Goal: Transaction & Acquisition: Purchase product/service

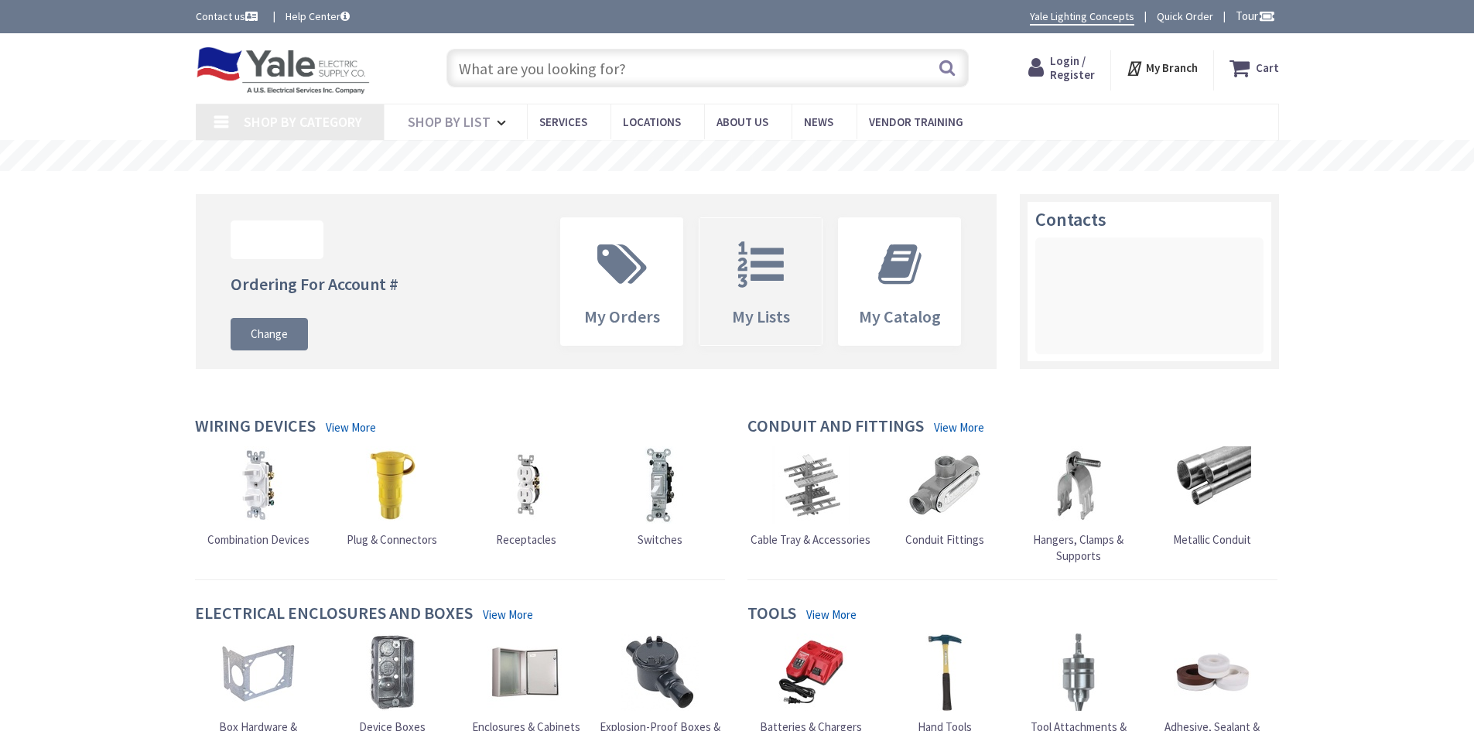
type input "[GEOGRAPHIC_DATA], [STREET_ADDRESS]"
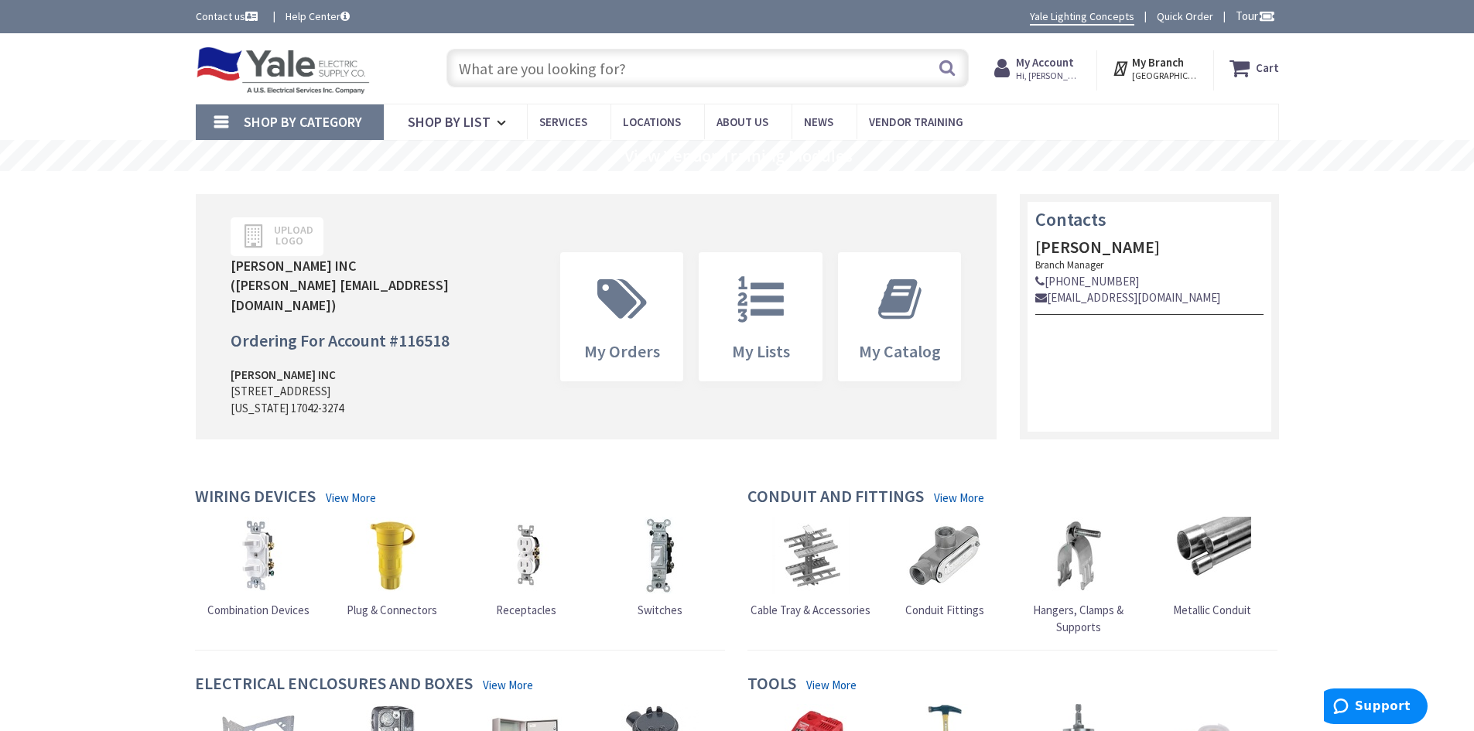
click at [783, 68] on input "text" at bounding box center [708, 68] width 522 height 39
paste input "330440"
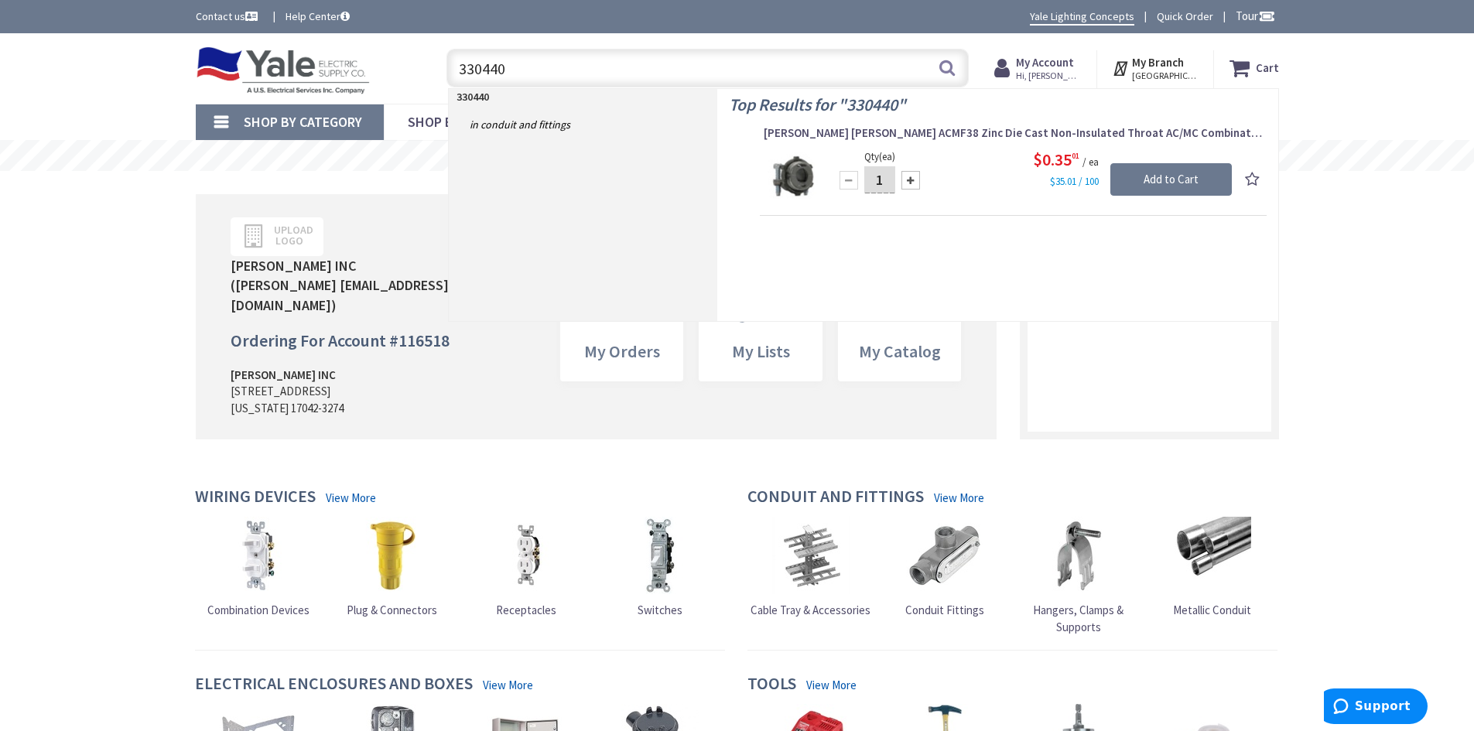
type input "330440"
click at [885, 178] on input "1" at bounding box center [879, 179] width 31 height 27
type input "11"
click at [1159, 175] on input "Add to Cart" at bounding box center [1172, 179] width 122 height 33
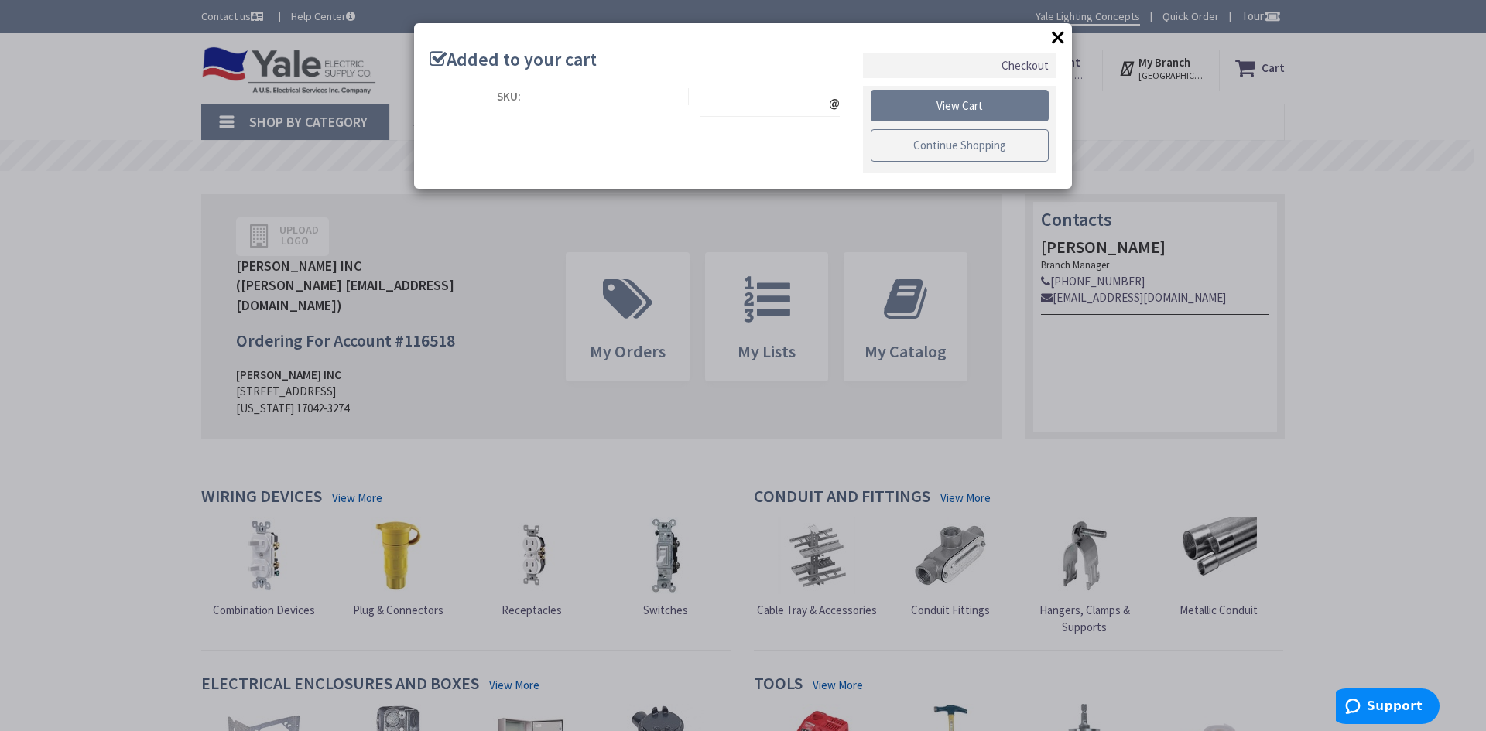
click at [972, 141] on link "Continue Shopping" at bounding box center [960, 145] width 178 height 33
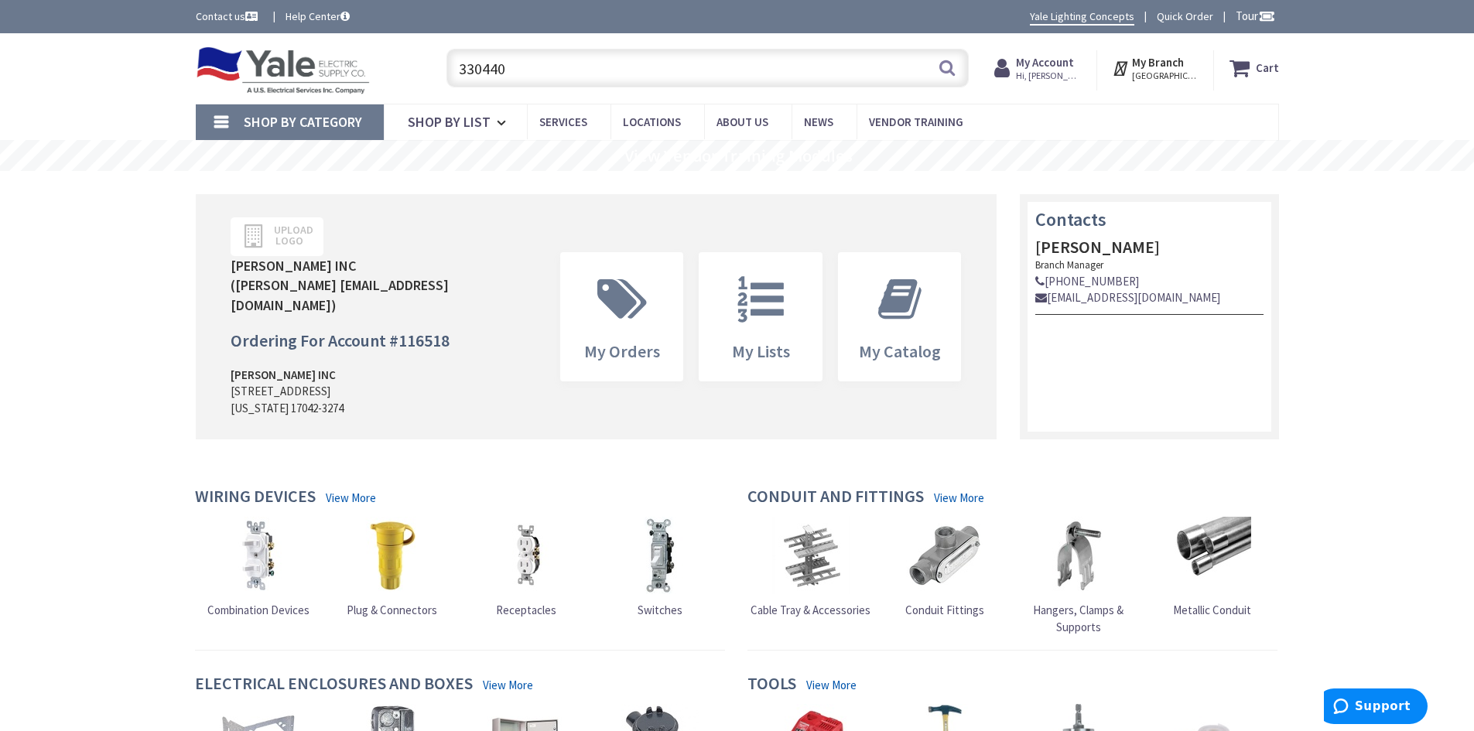
click at [600, 79] on input "330440" at bounding box center [708, 68] width 522 height 39
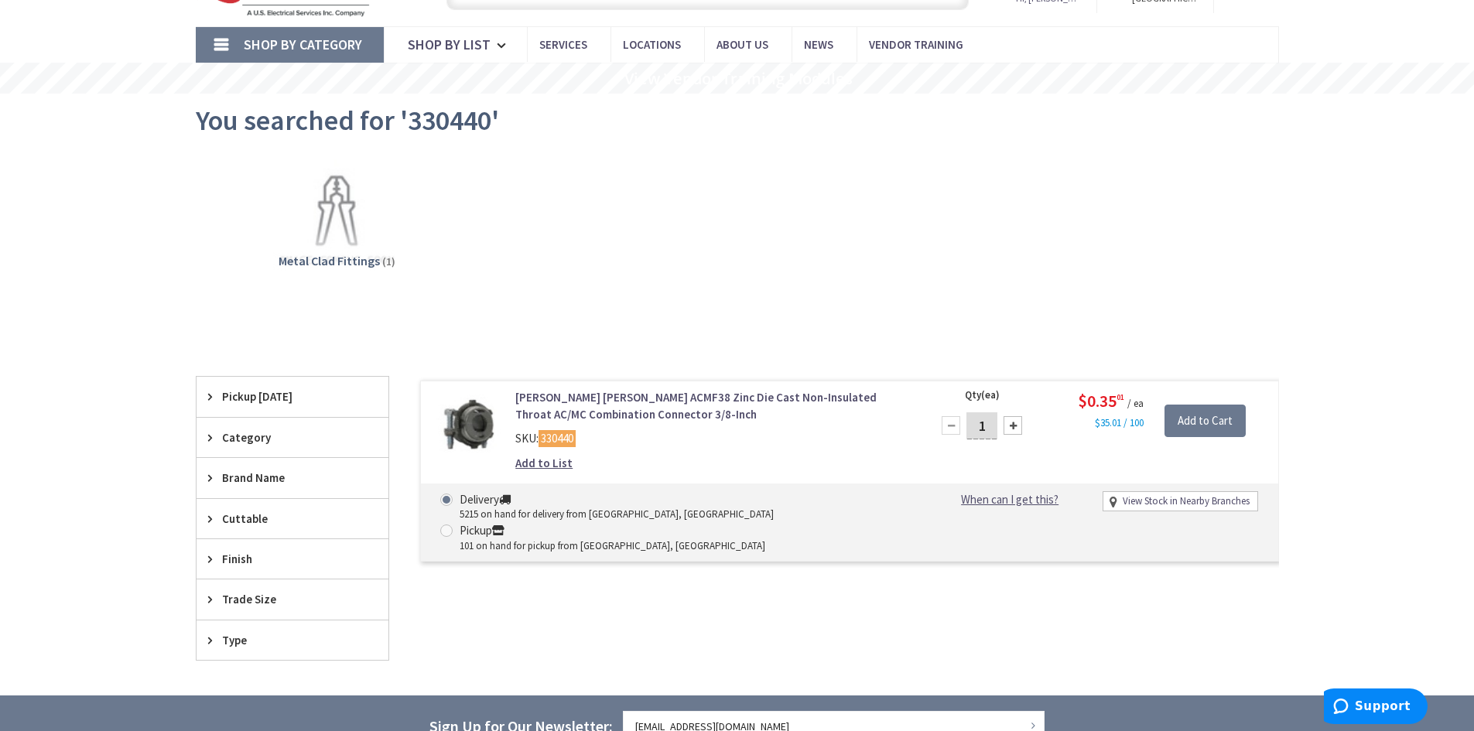
click at [986, 425] on input "1" at bounding box center [982, 425] width 31 height 27
type input "11"
click at [1196, 422] on input "Add to Cart" at bounding box center [1205, 421] width 81 height 33
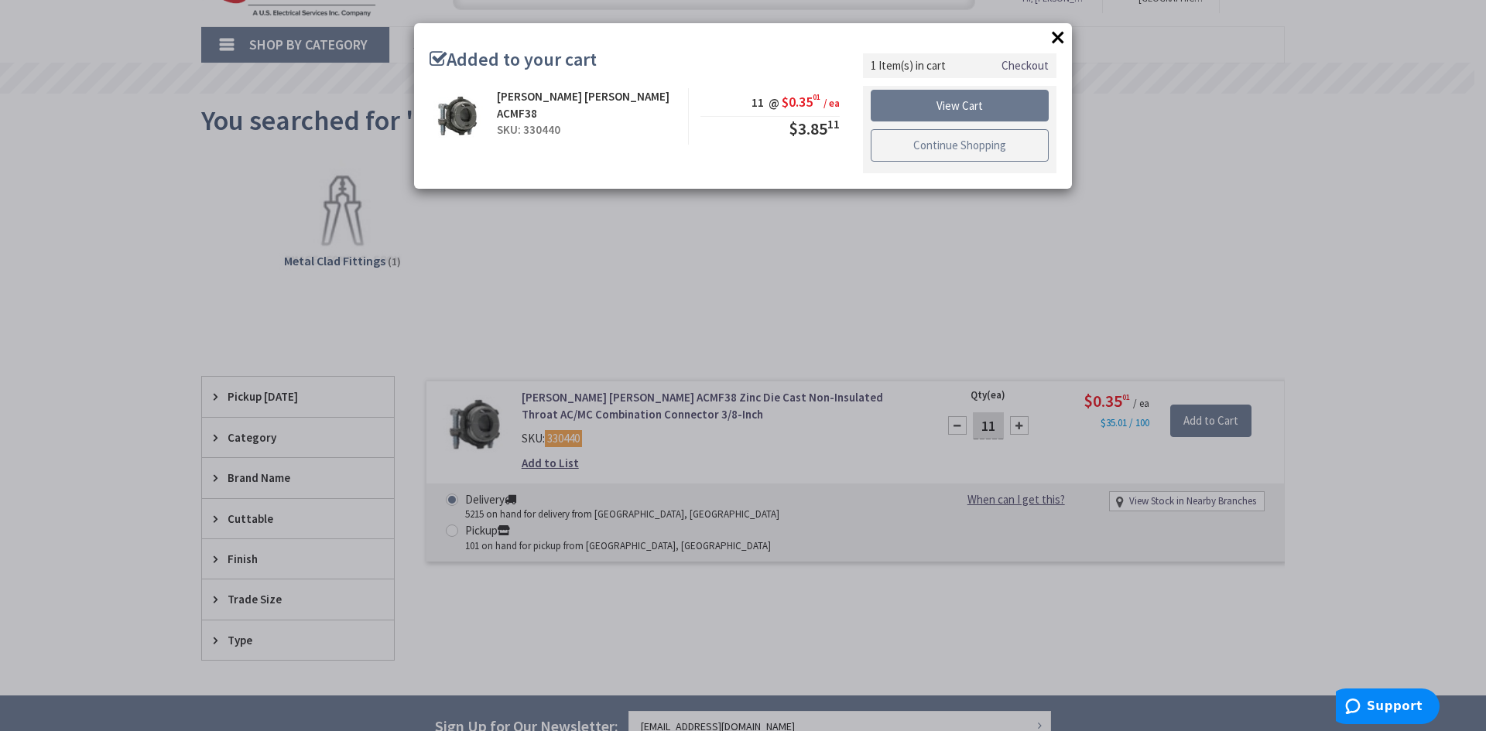
click at [1008, 145] on link "Continue Shopping" at bounding box center [960, 145] width 178 height 33
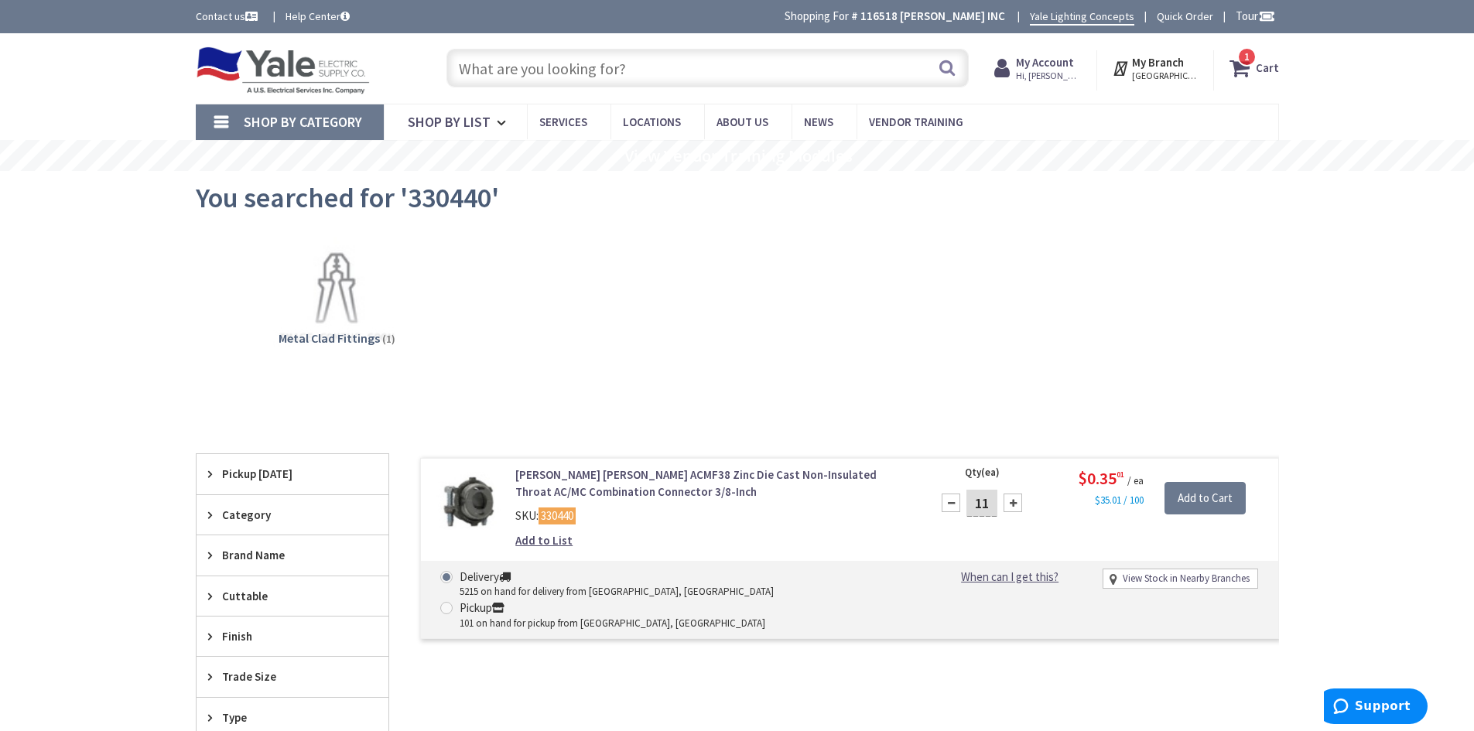
click at [763, 80] on input "text" at bounding box center [708, 68] width 522 height 39
paste input "67335"
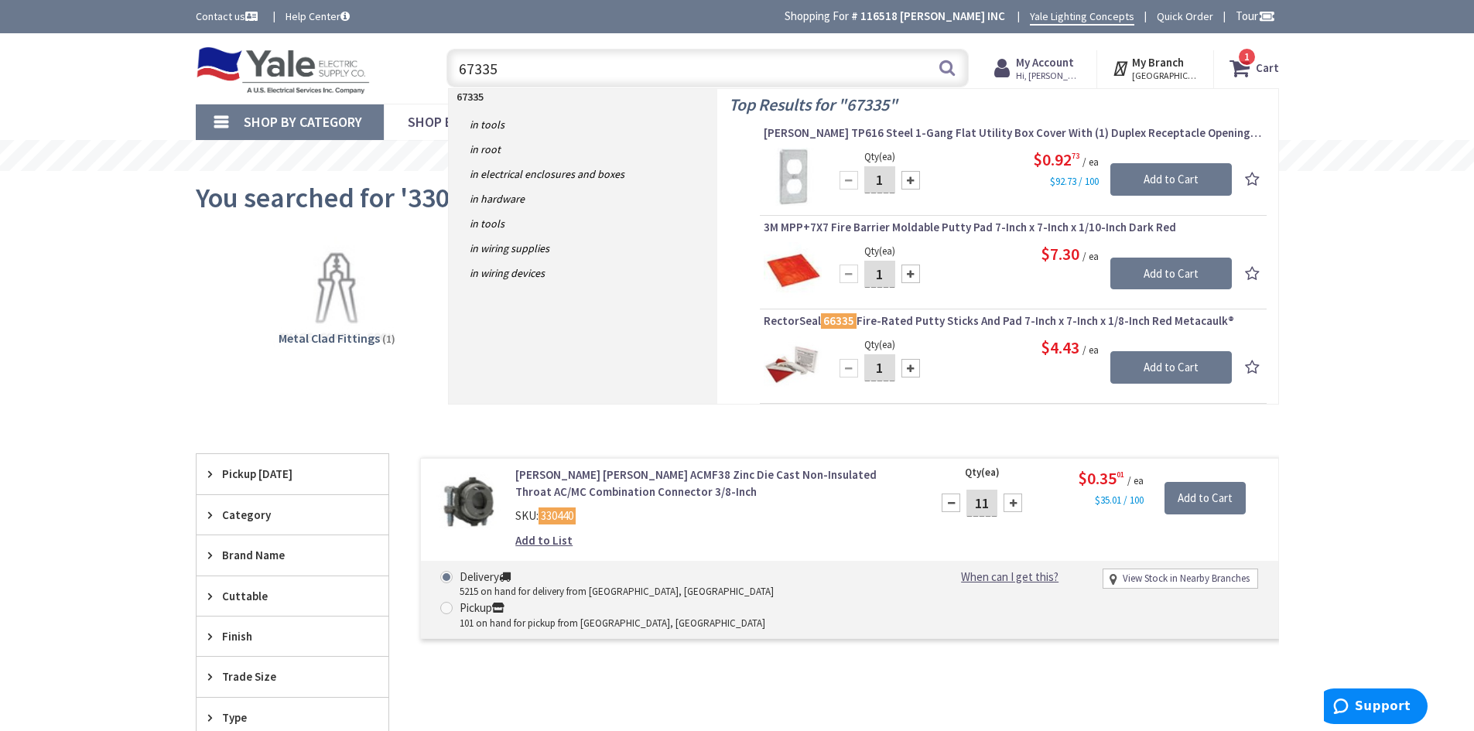
type input "67335"
click at [888, 183] on input "1" at bounding box center [879, 179] width 31 height 27
type input "7"
click at [1174, 178] on input "Add to Cart" at bounding box center [1172, 179] width 122 height 33
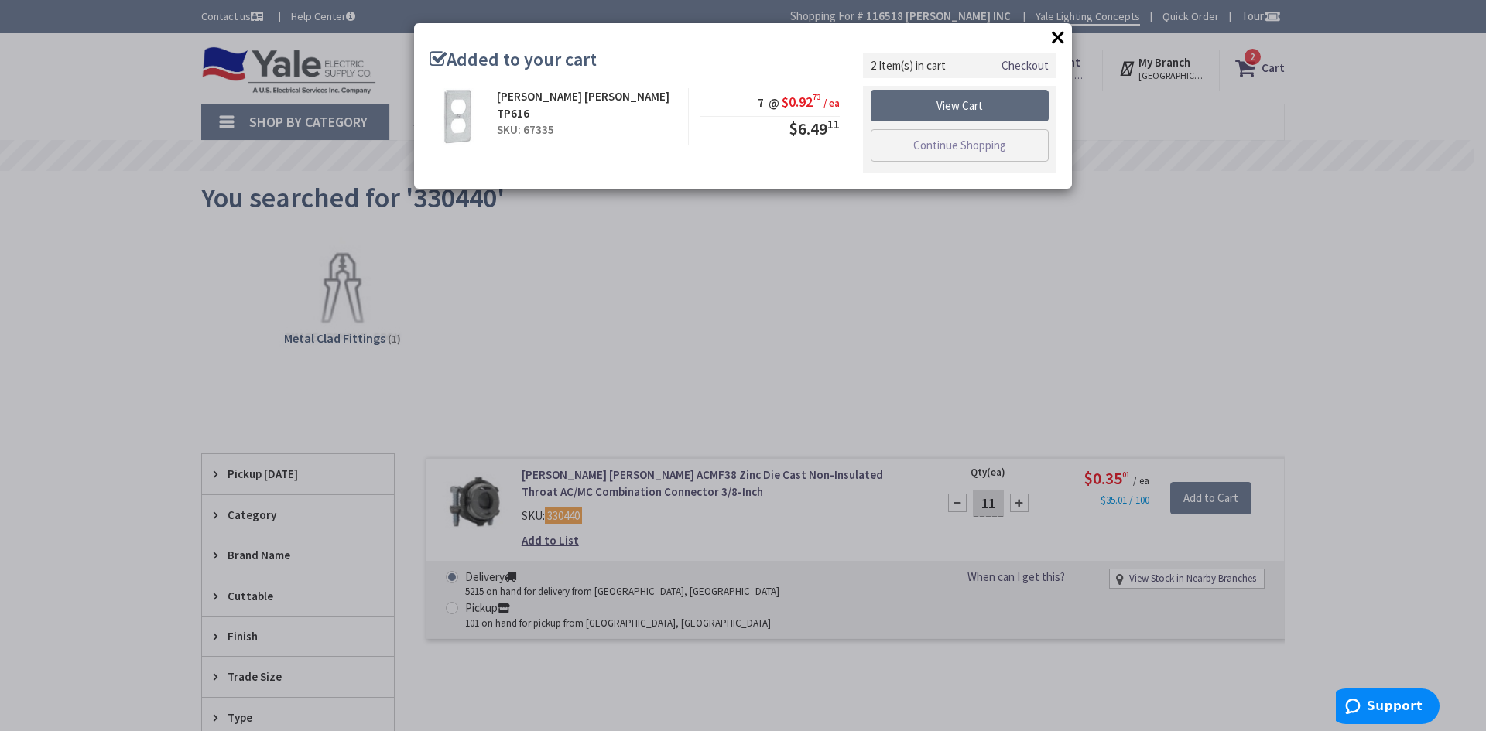
click at [974, 111] on link "View Cart" at bounding box center [960, 106] width 178 height 33
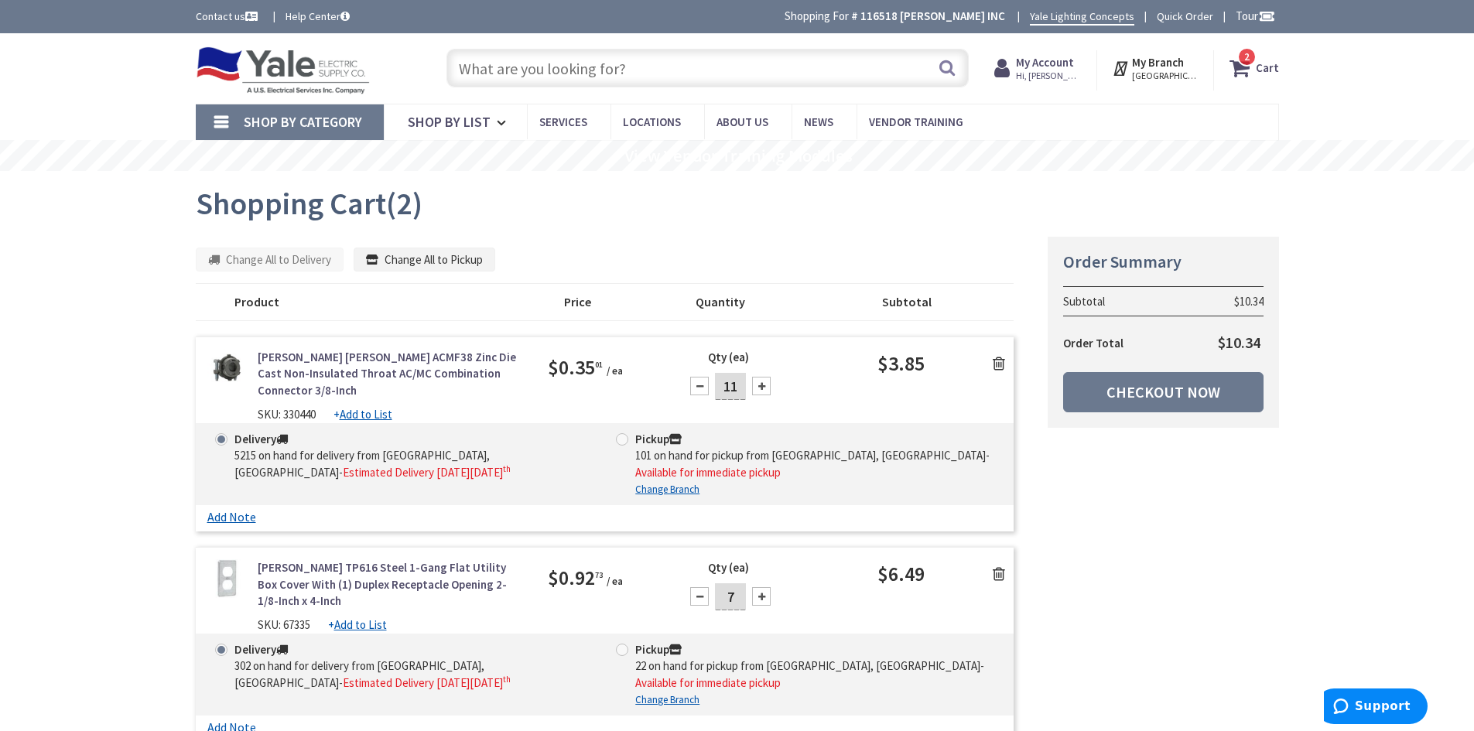
click at [735, 65] on input "text" at bounding box center [708, 68] width 522 height 39
paste input "225527034"
type input "225527034"
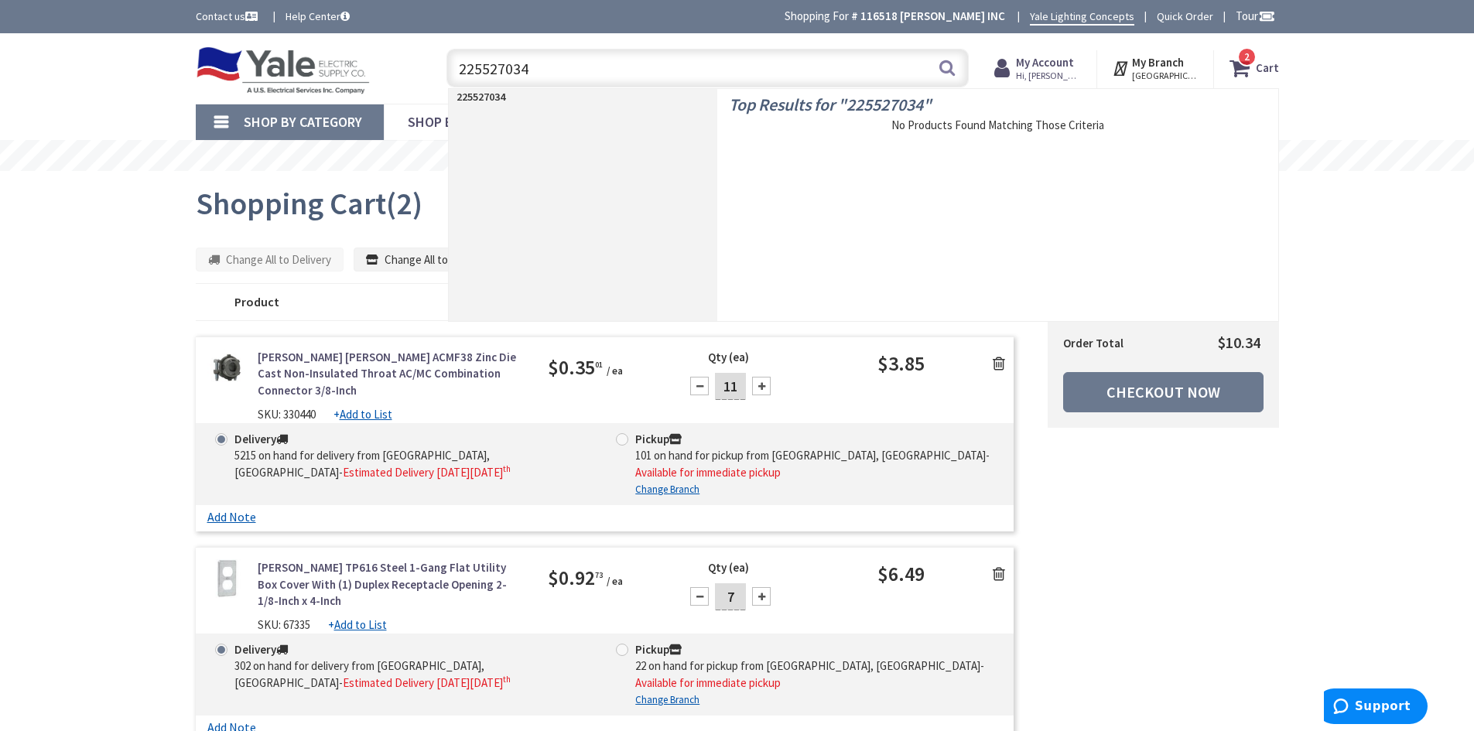
drag, startPoint x: 713, startPoint y: 72, endPoint x: 400, endPoint y: 67, distance: 312.7
click at [400, 67] on div "Toggle Nav 225527034 225527034 Search 2 2 2 items Cart My Cart 2" at bounding box center [737, 69] width 1107 height 52
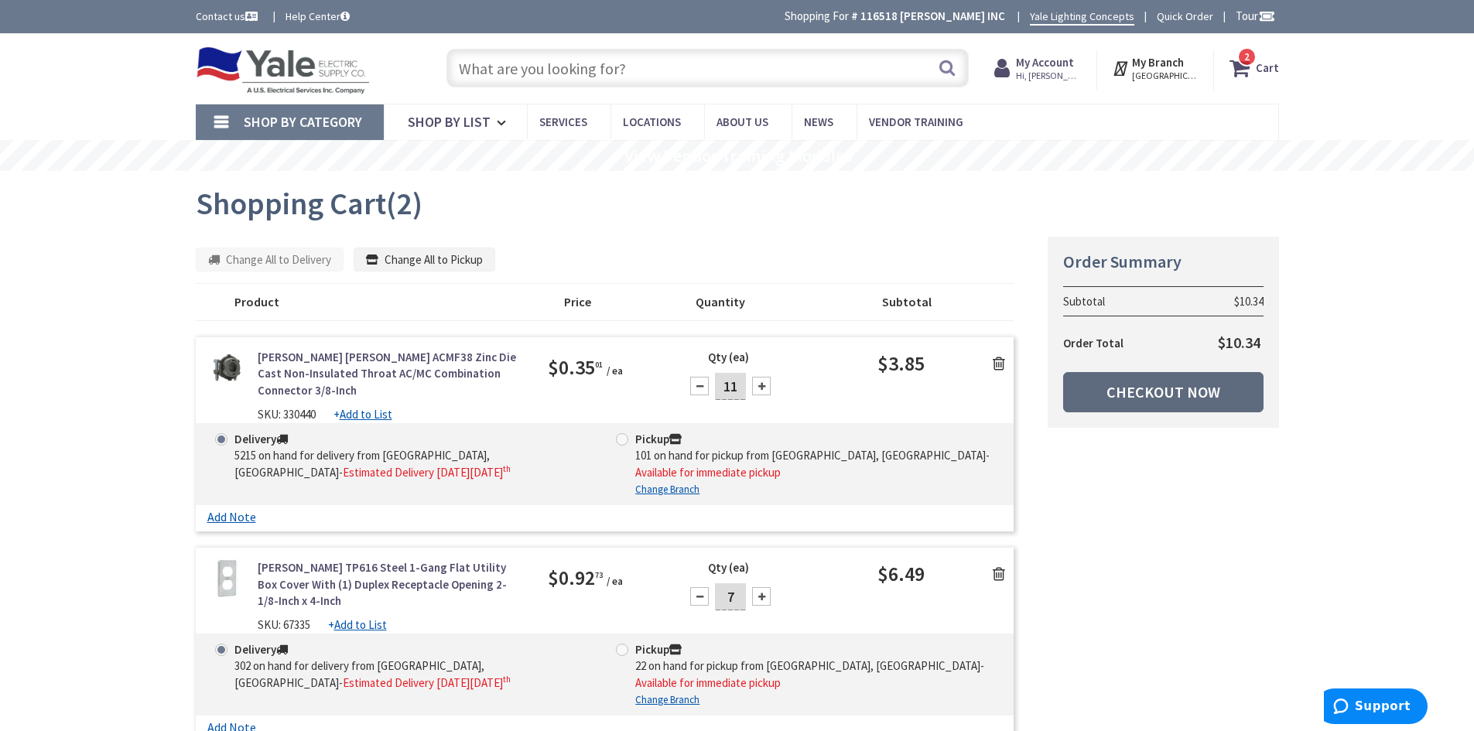
click at [1137, 386] on link "Checkout Now" at bounding box center [1163, 392] width 200 height 40
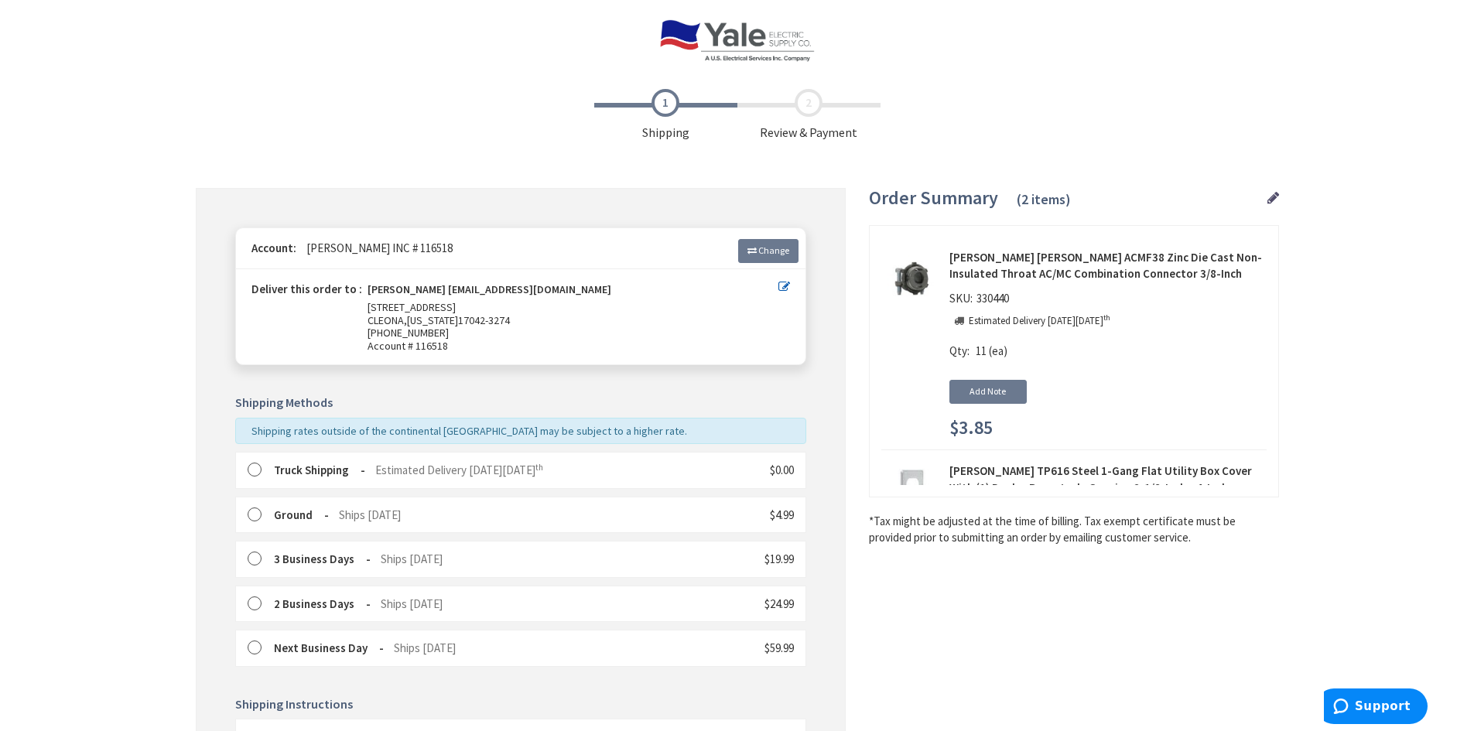
click at [363, 479] on div "Truck Shipping Estimated Delivery on Wednesday, October 8 th $0.00" at bounding box center [520, 470] width 571 height 36
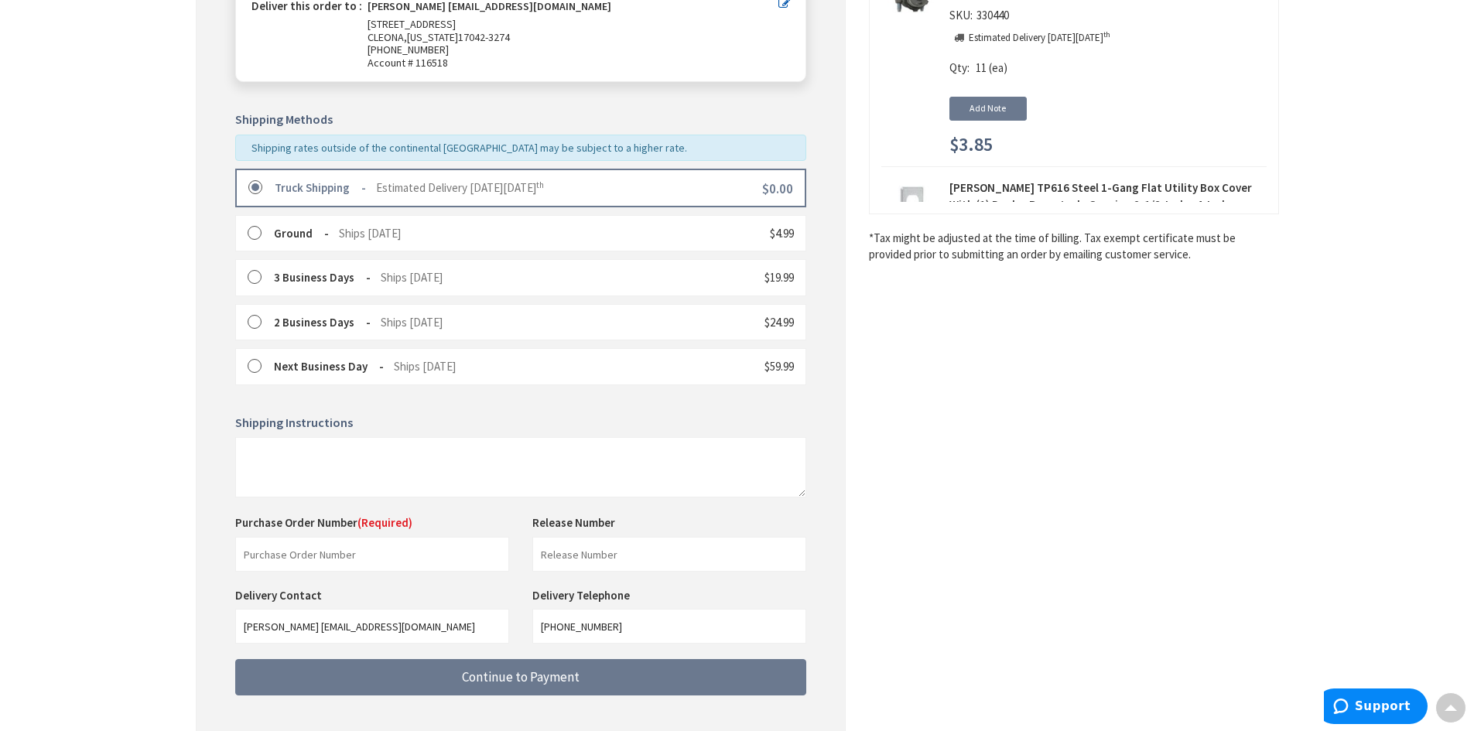
scroll to position [310, 0]
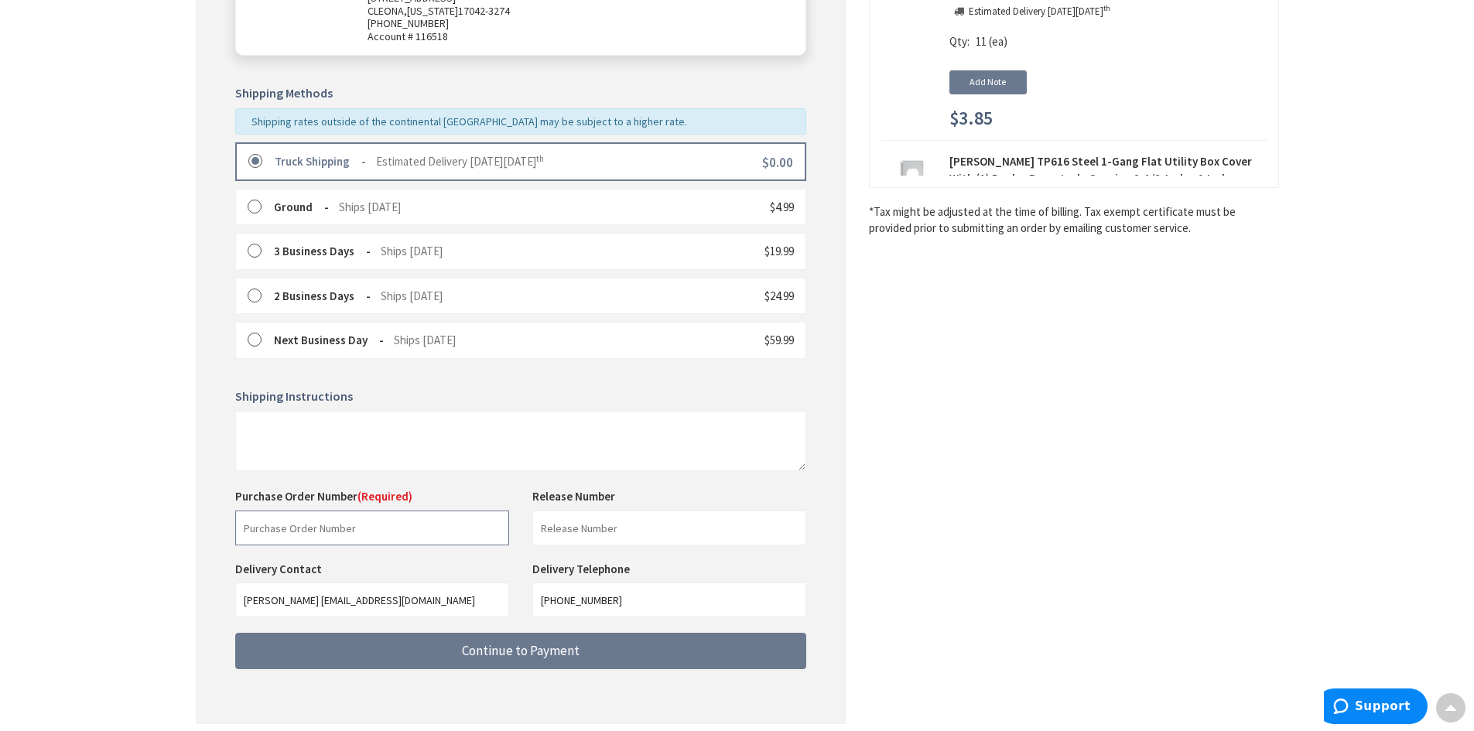
click at [323, 529] on input "text" at bounding box center [372, 528] width 274 height 35
paste input "225527034"
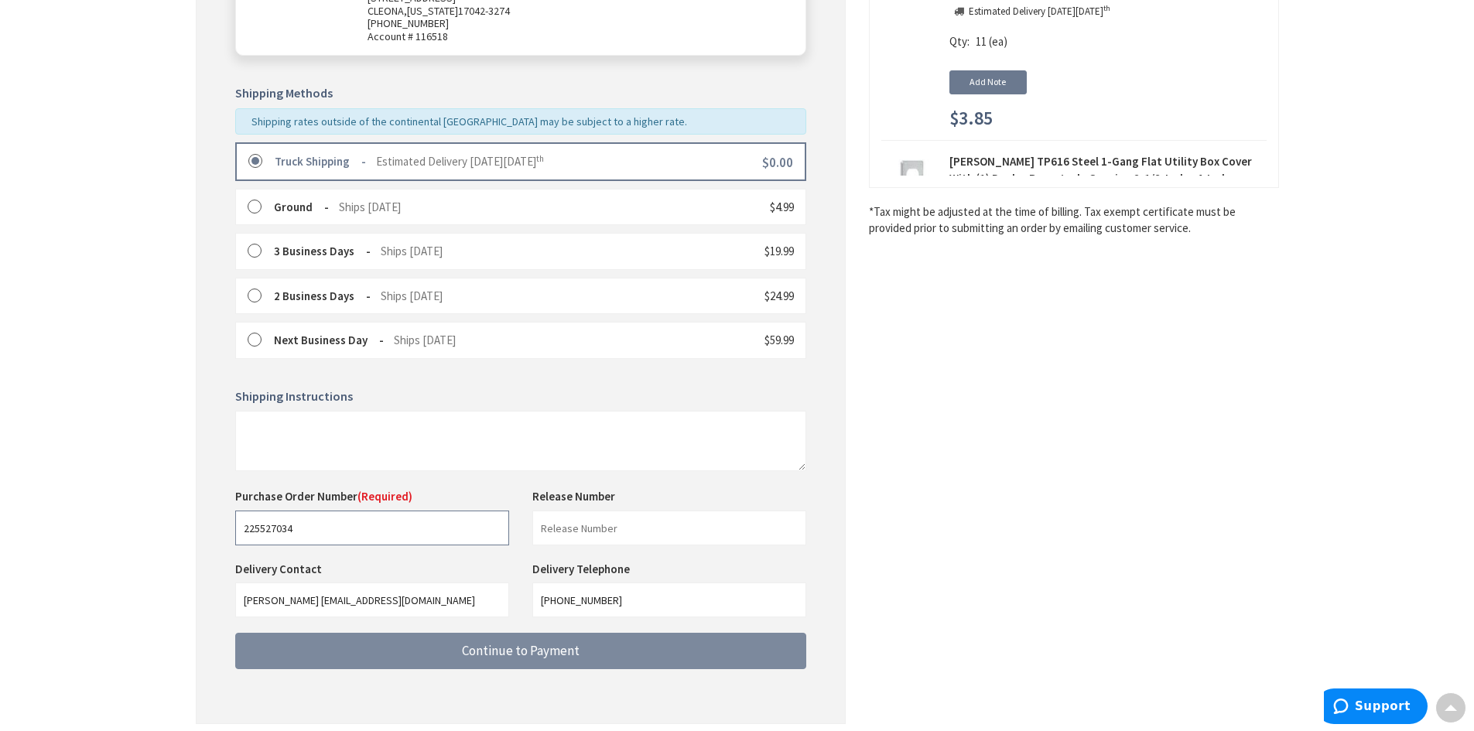
type input "225527034"
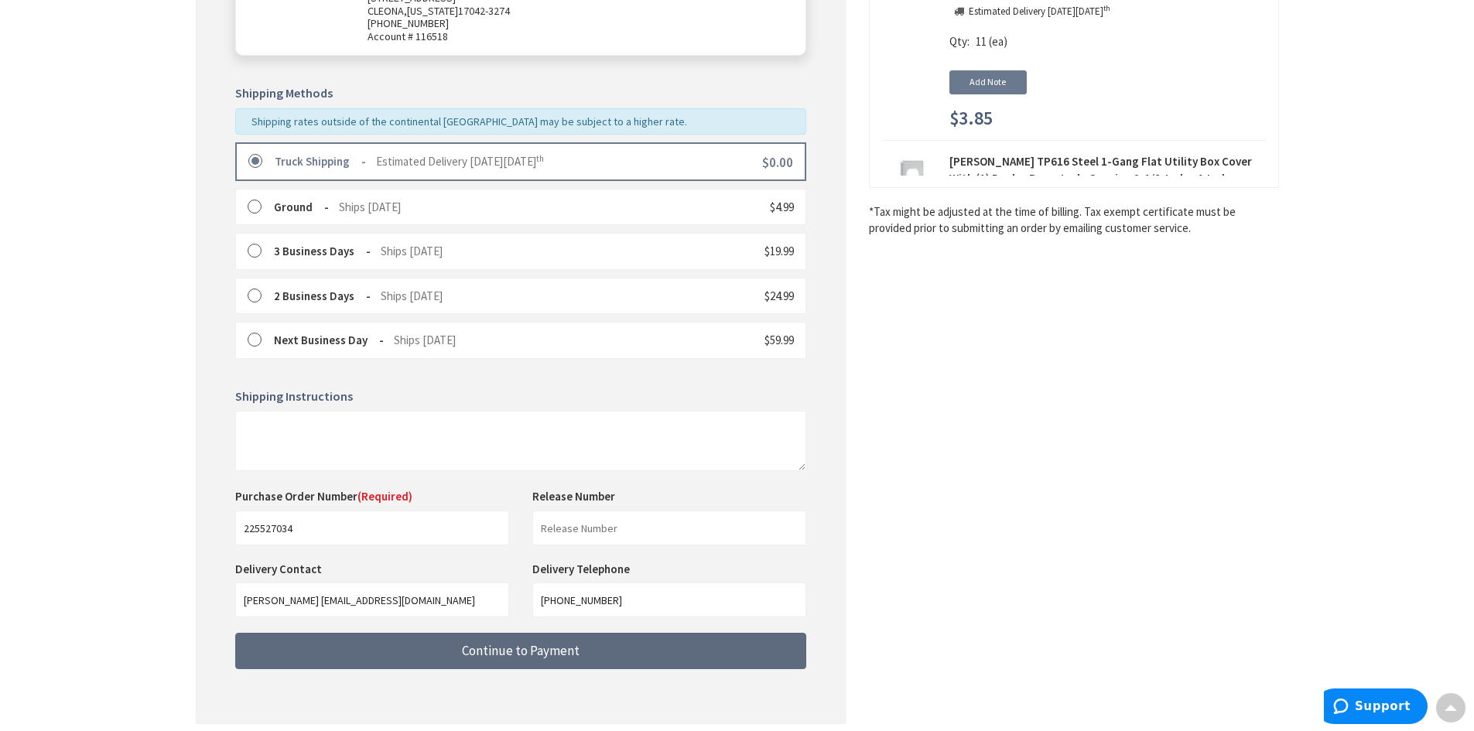
click at [504, 651] on span "Continue to Payment" at bounding box center [521, 650] width 118 height 17
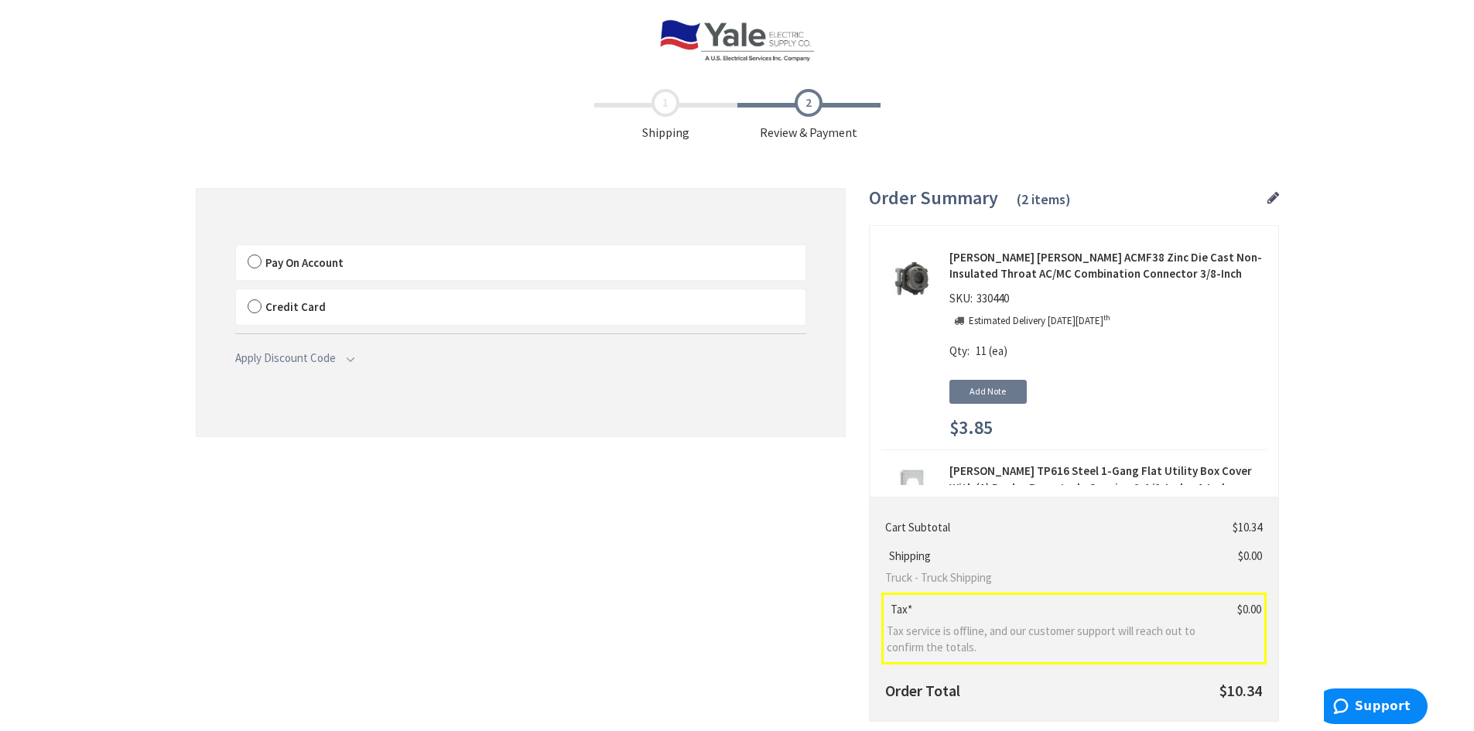
click at [296, 267] on span "Pay On Account" at bounding box center [304, 262] width 78 height 15
click at [236, 248] on input "Pay On Account" at bounding box center [236, 248] width 0 height 0
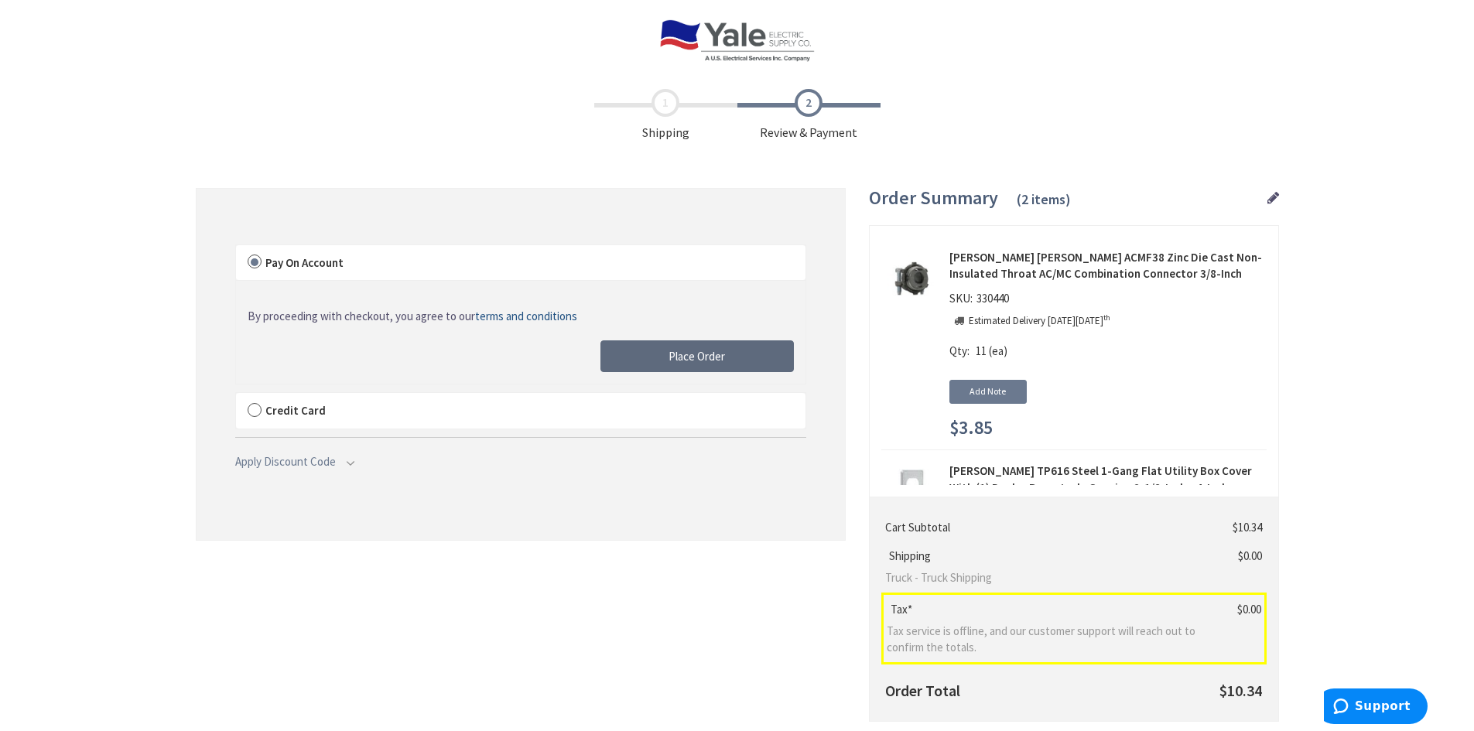
click at [707, 358] on span "Place Order" at bounding box center [697, 356] width 56 height 15
